Goal: Task Accomplishment & Management: Use online tool/utility

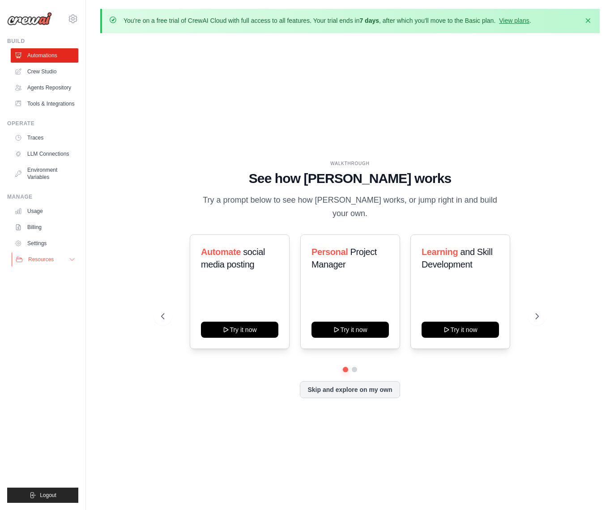
click at [70, 263] on button "Resources" at bounding box center [46, 259] width 68 height 14
click at [70, 264] on button "Resources" at bounding box center [46, 259] width 68 height 14
click at [513, 18] on link "View plans" at bounding box center [514, 20] width 30 height 7
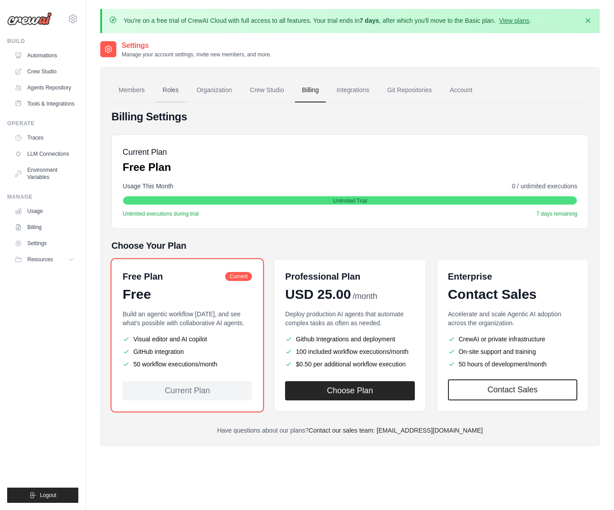
click at [169, 88] on link "Roles" at bounding box center [170, 90] width 30 height 24
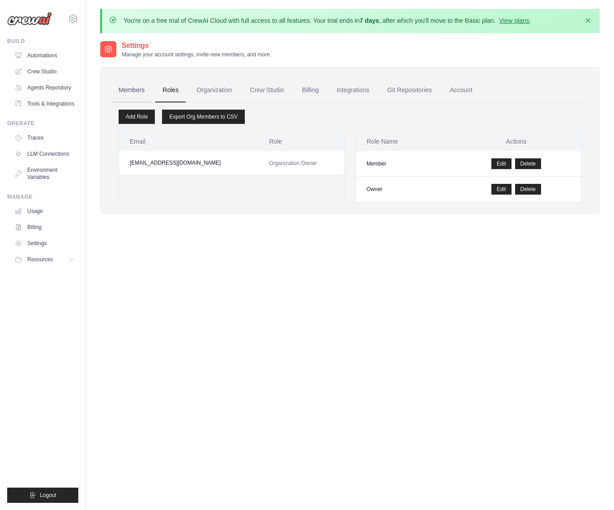
click at [137, 87] on link "Members" at bounding box center [131, 90] width 40 height 24
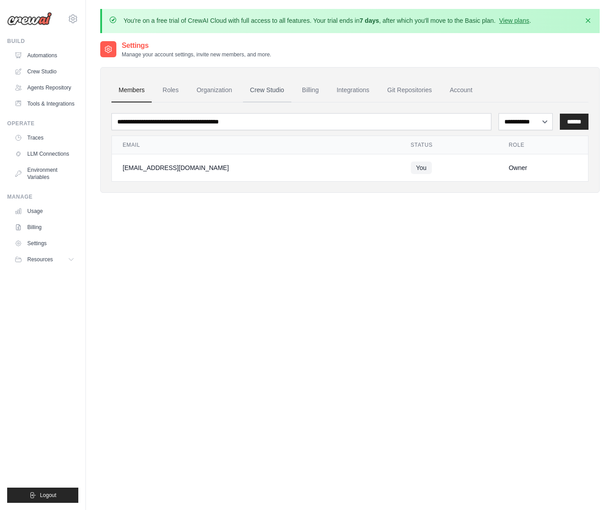
click at [273, 92] on link "Crew Studio" at bounding box center [267, 90] width 48 height 24
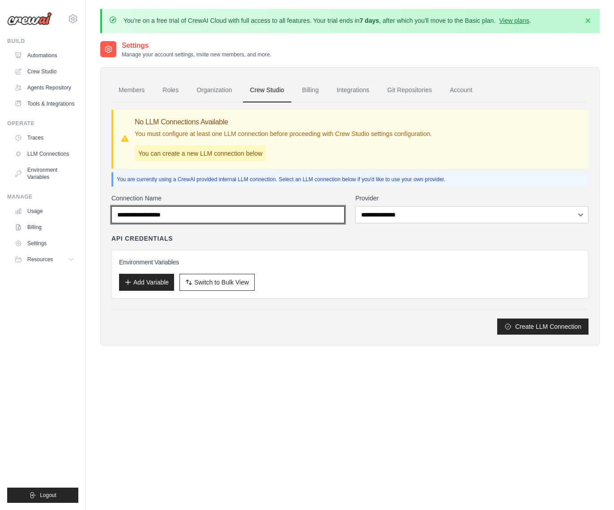
click at [158, 214] on input "Connection Name" at bounding box center [227, 214] width 233 height 17
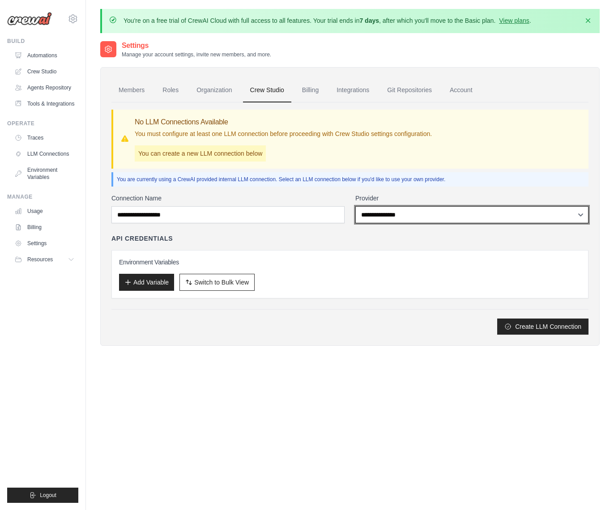
select select "******"
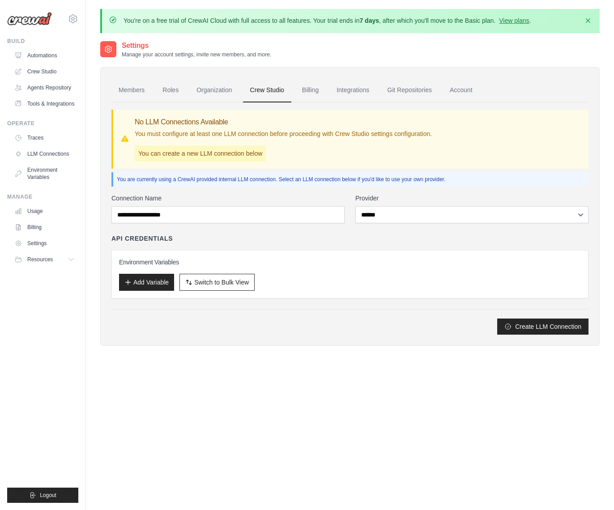
click at [227, 240] on div "API Credentials" at bounding box center [349, 238] width 477 height 9
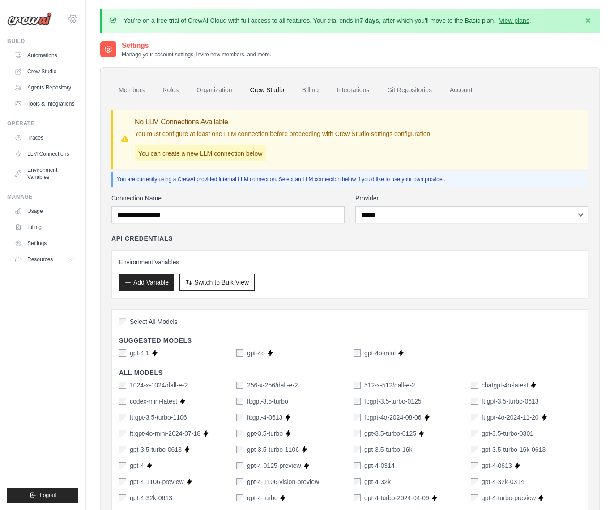
click at [70, 20] on icon at bounding box center [73, 18] width 11 height 11
click at [70, 20] on icon at bounding box center [73, 19] width 8 height 8
click at [52, 52] on link "Automations" at bounding box center [46, 55] width 68 height 14
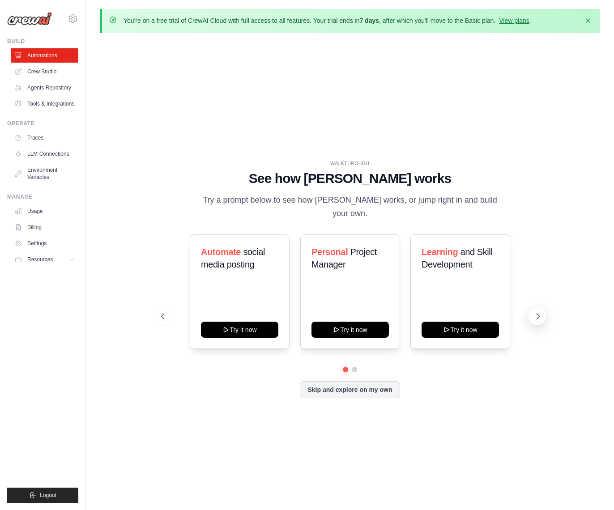
click at [542, 312] on icon at bounding box center [538, 316] width 9 height 9
click at [536, 312] on icon at bounding box center [538, 316] width 9 height 9
click at [586, 21] on icon "button" at bounding box center [588, 20] width 9 height 9
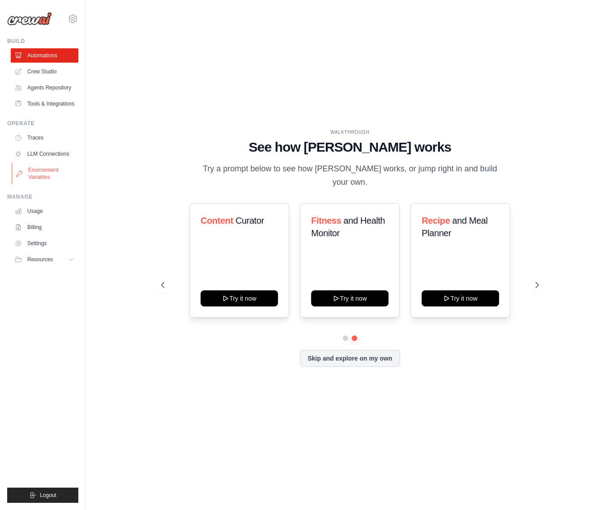
click at [52, 171] on link "Environment Variables" at bounding box center [46, 173] width 68 height 21
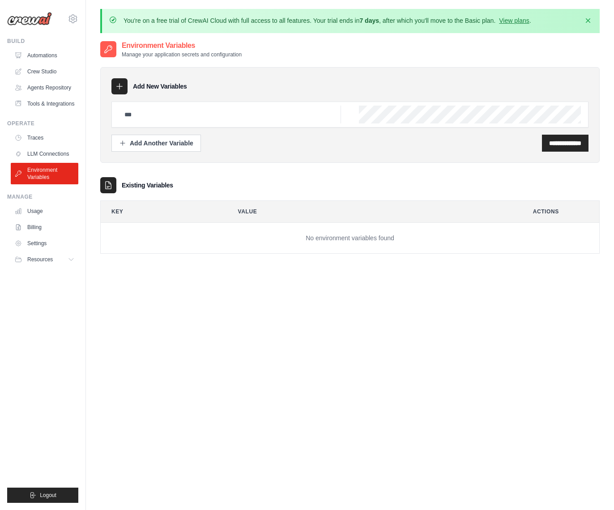
click at [387, 93] on div "Add New Variables" at bounding box center [349, 86] width 477 height 16
click at [291, 83] on div "Add New Variables" at bounding box center [349, 86] width 477 height 16
click at [58, 150] on link "LLM Connections" at bounding box center [46, 154] width 68 height 14
